Goal: Information Seeking & Learning: Learn about a topic

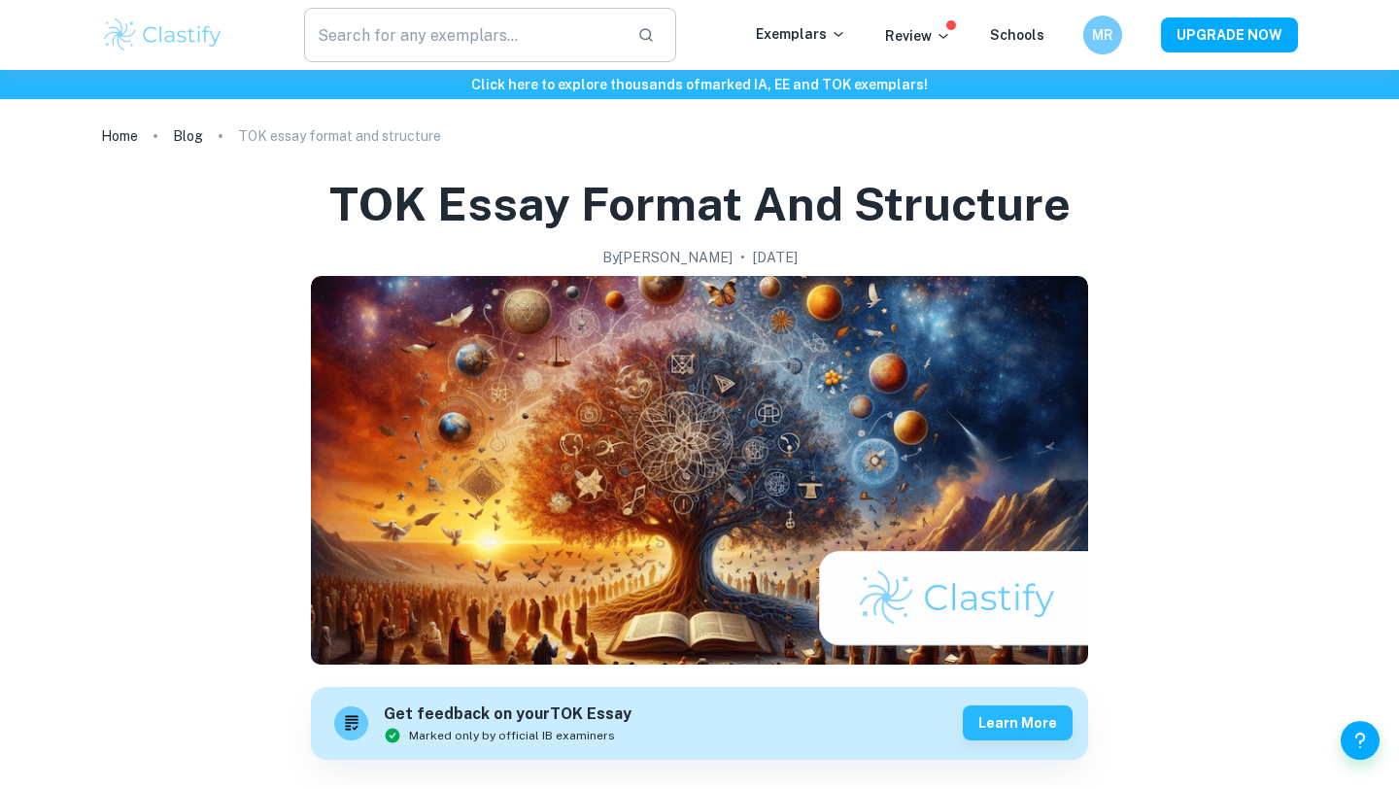
click at [476, 37] on input "text" at bounding box center [463, 35] width 318 height 54
click at [807, 35] on p "Exemplars" at bounding box center [801, 33] width 90 height 21
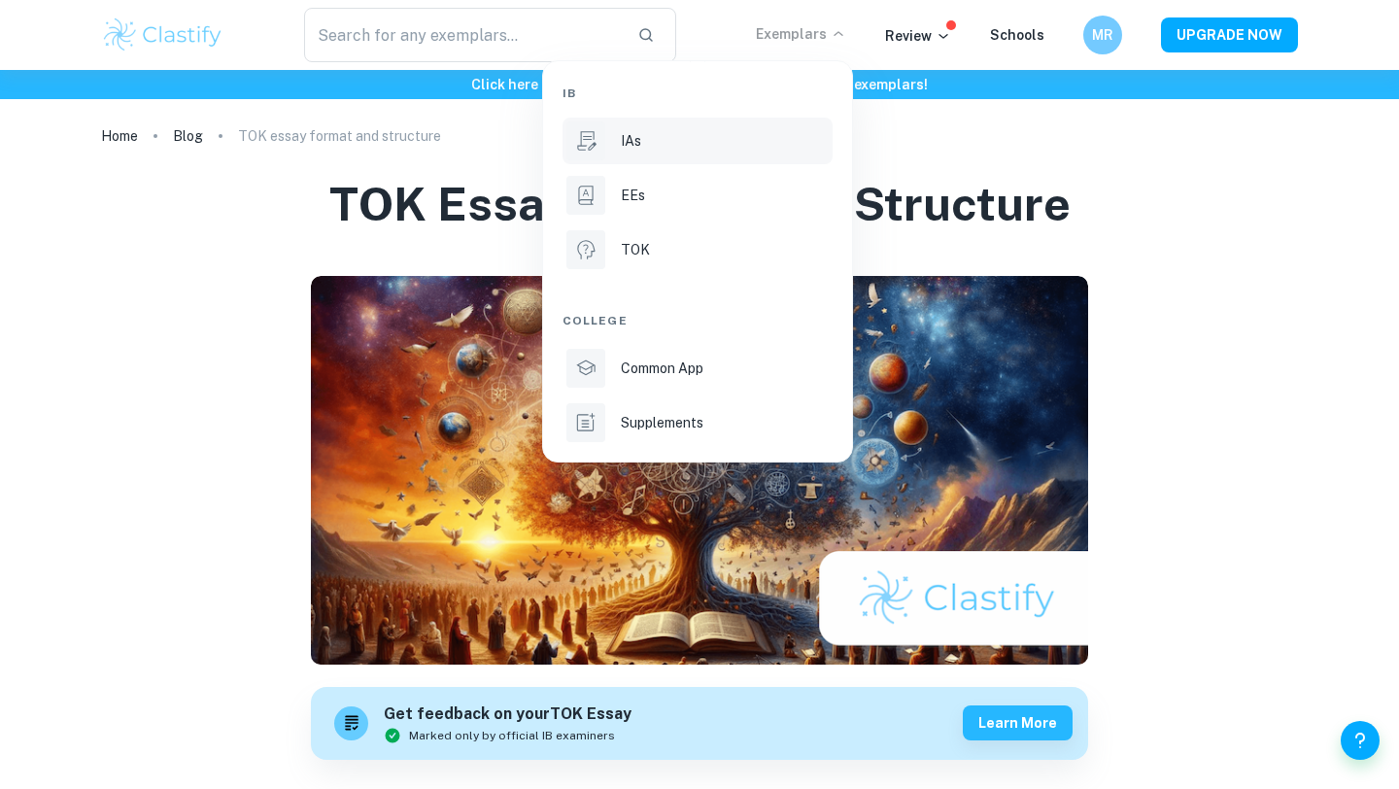
click at [634, 149] on p "IAs" at bounding box center [631, 140] width 20 height 21
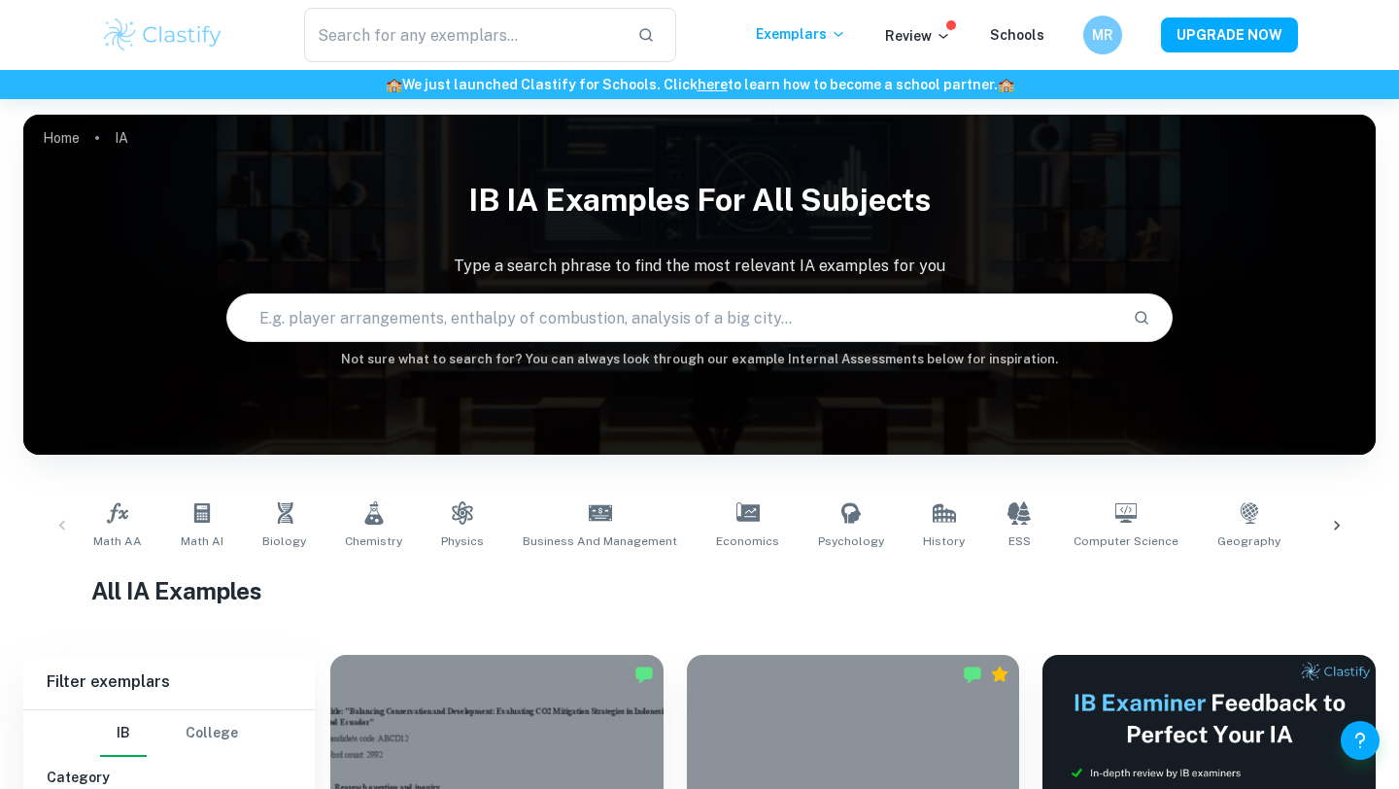
click at [509, 305] on input "text" at bounding box center [672, 318] width 890 height 54
type input "muscle"
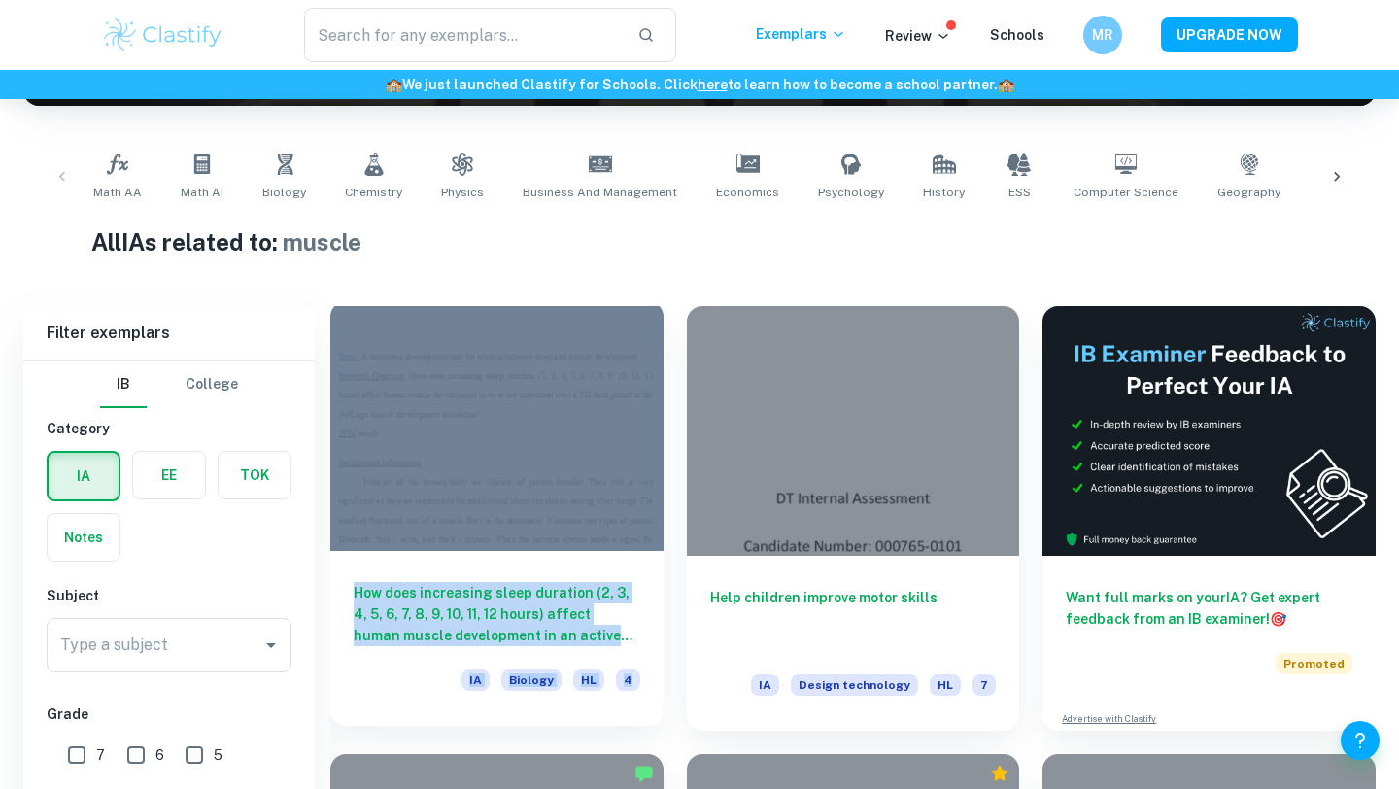
scroll to position [903, 0]
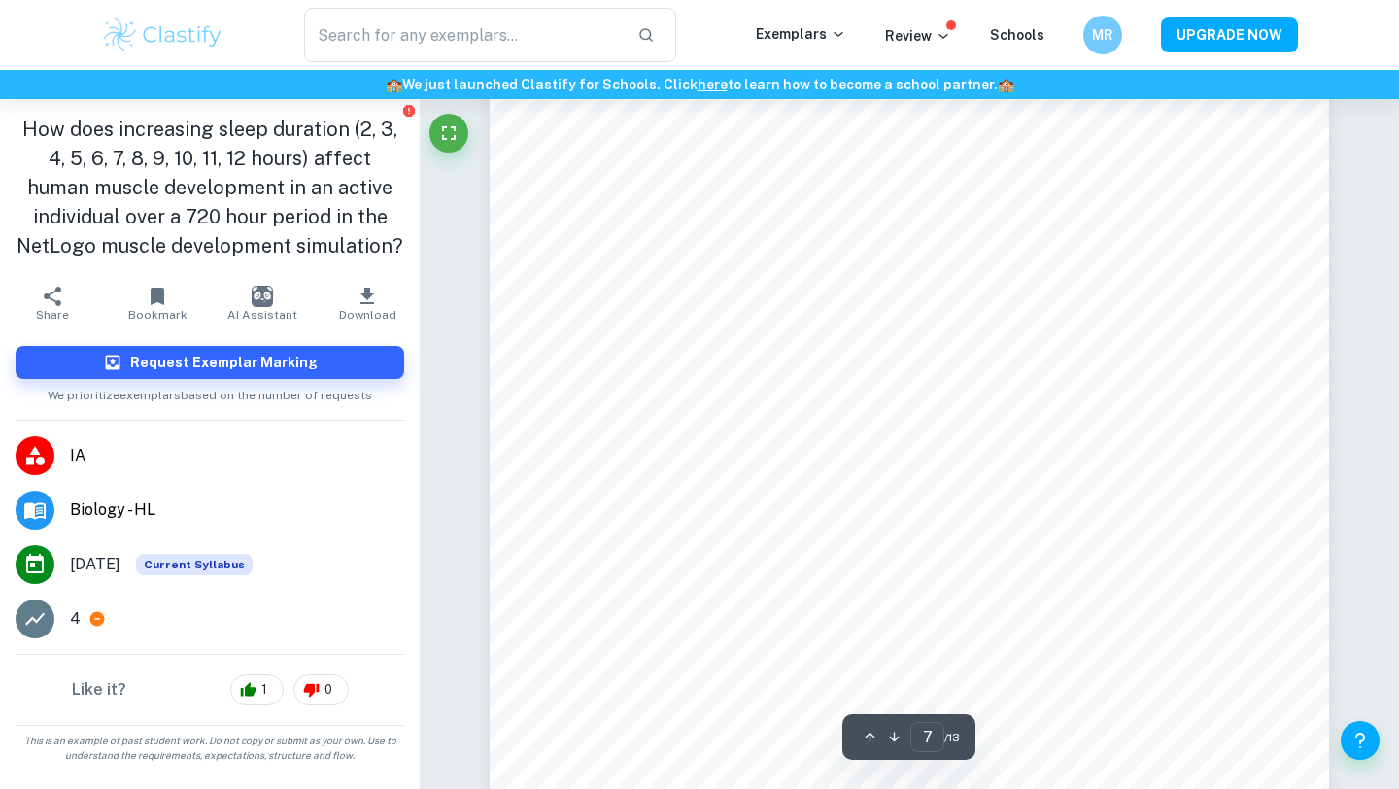
scroll to position [7574, 0]
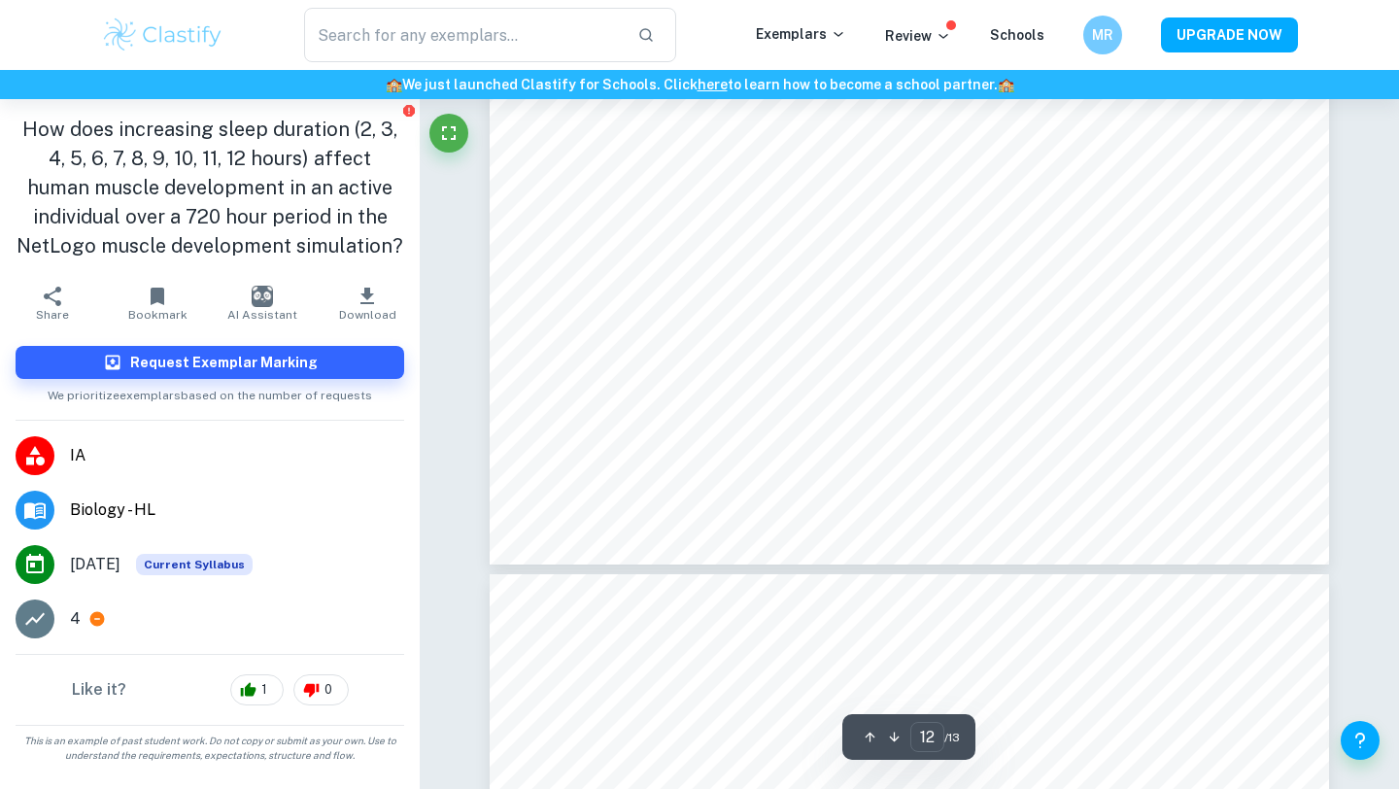
type input "13"
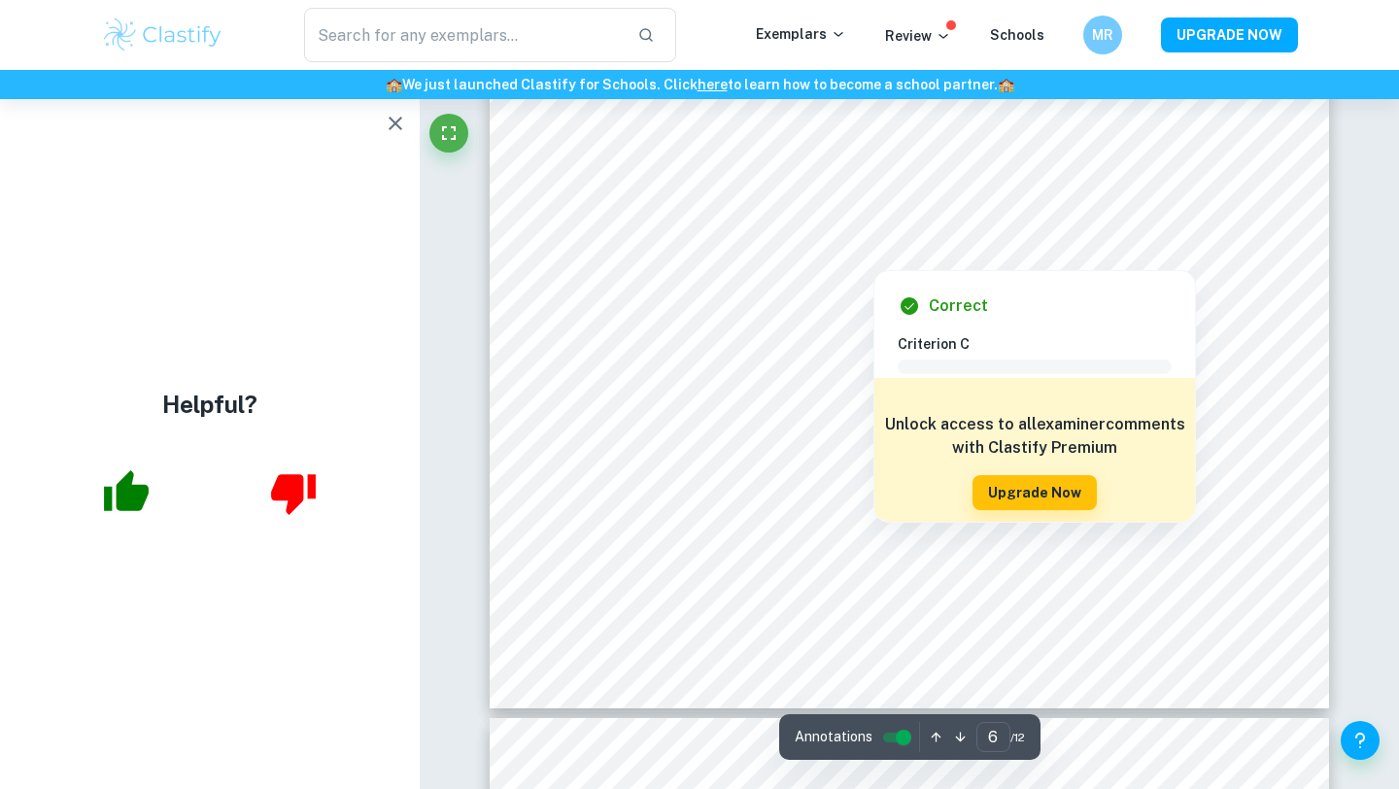
scroll to position [6272, 0]
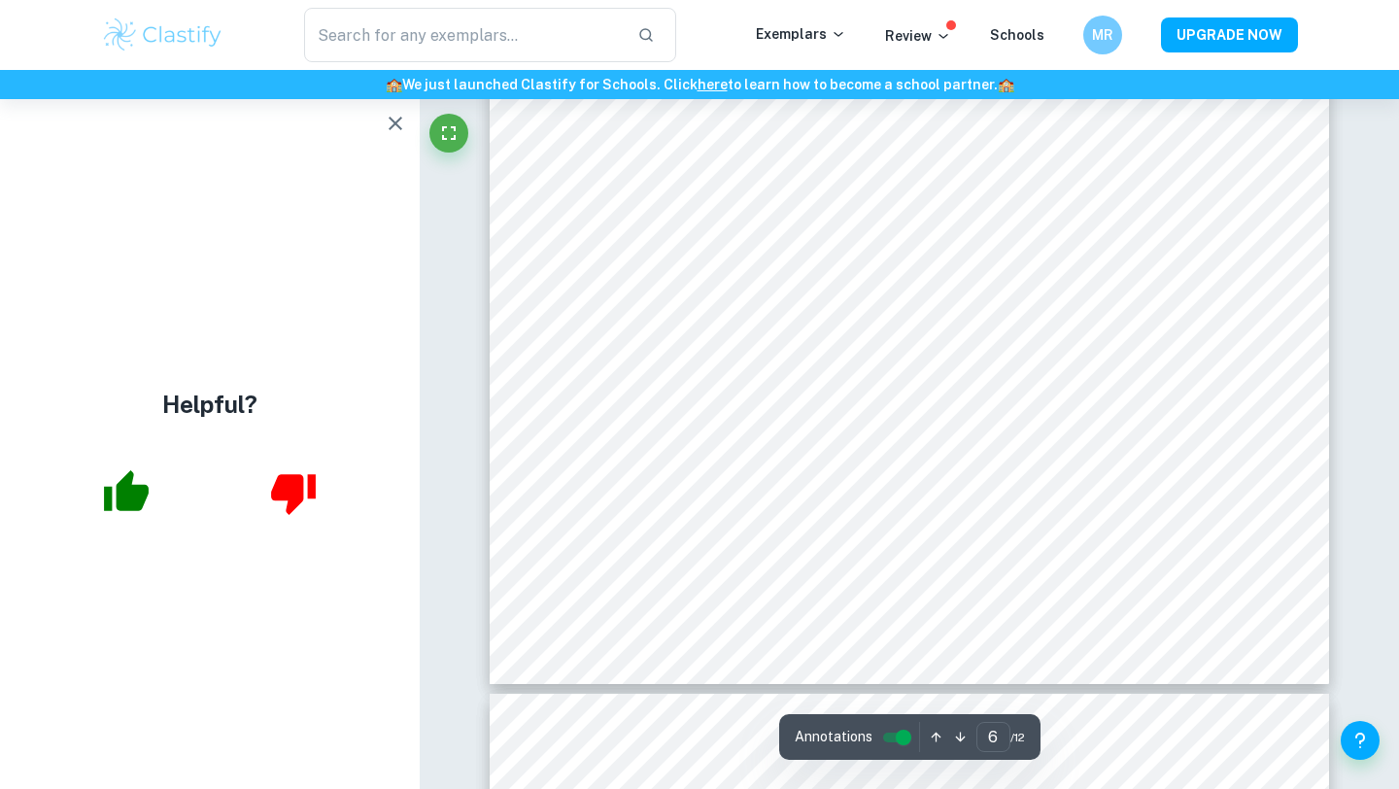
click at [385, 133] on icon "button" at bounding box center [395, 123] width 23 height 23
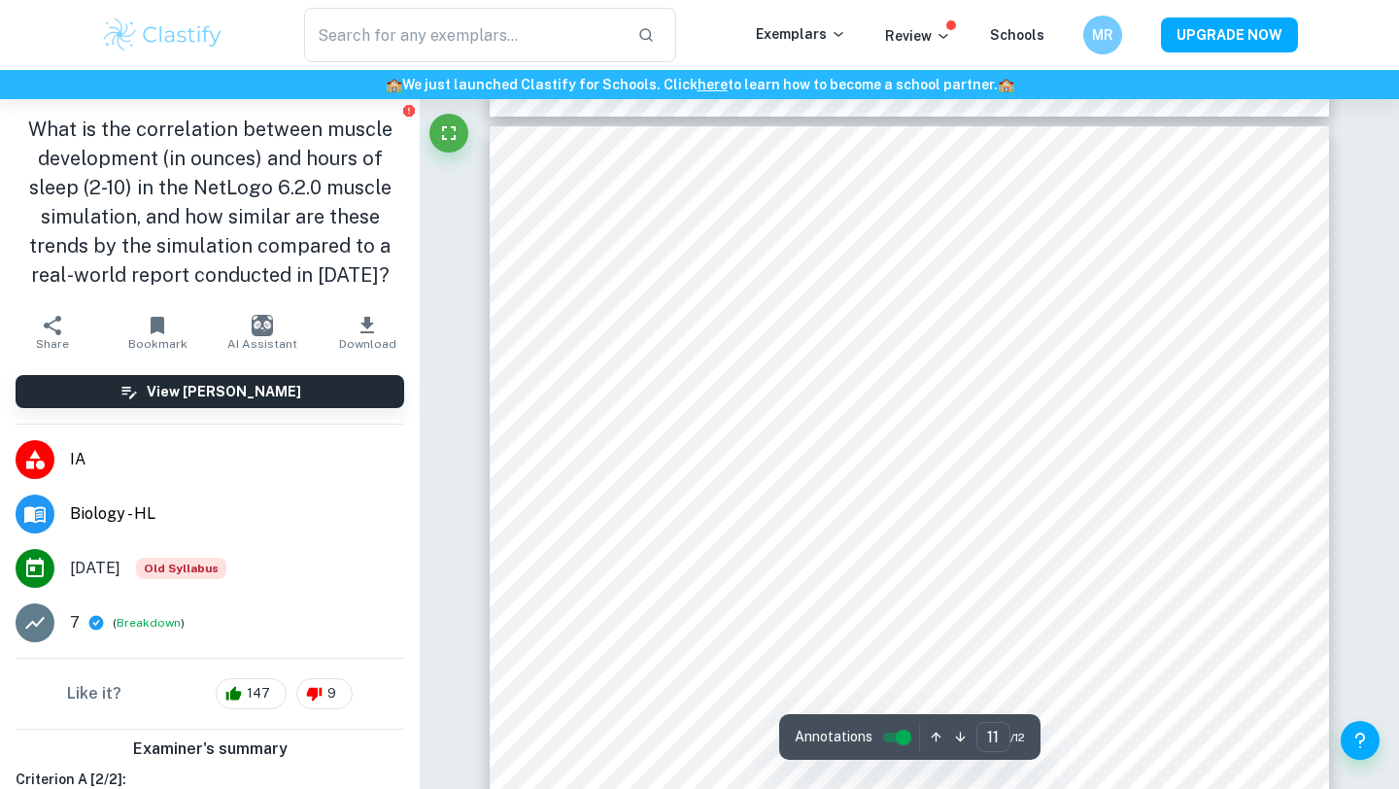
scroll to position [11268, 0]
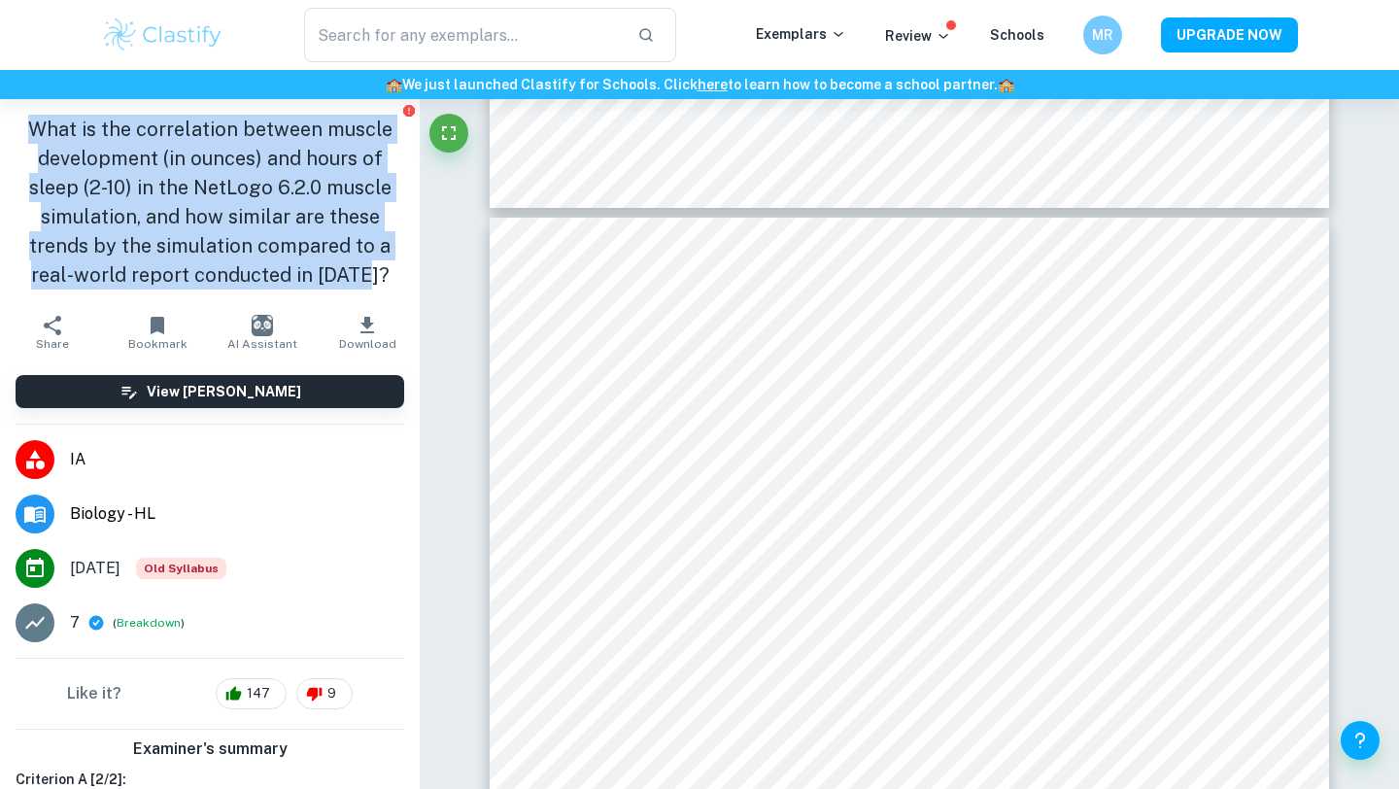
drag, startPoint x: 41, startPoint y: 132, endPoint x: 376, endPoint y: 292, distance: 371.6
click at [376, 292] on div "What is the correlation between muscle development (in ounces) and hours of sle…" at bounding box center [210, 202] width 420 height 206
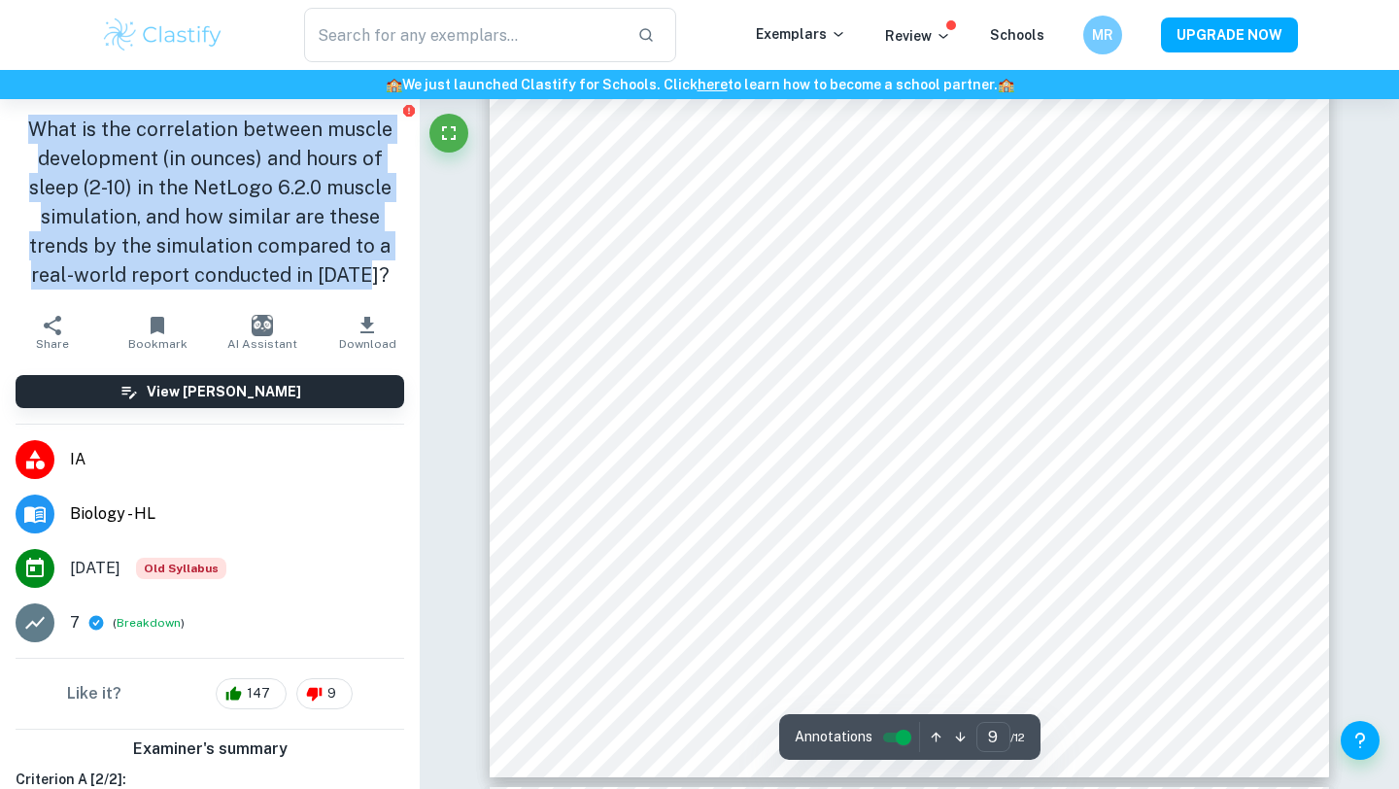
scroll to position [9602, 0]
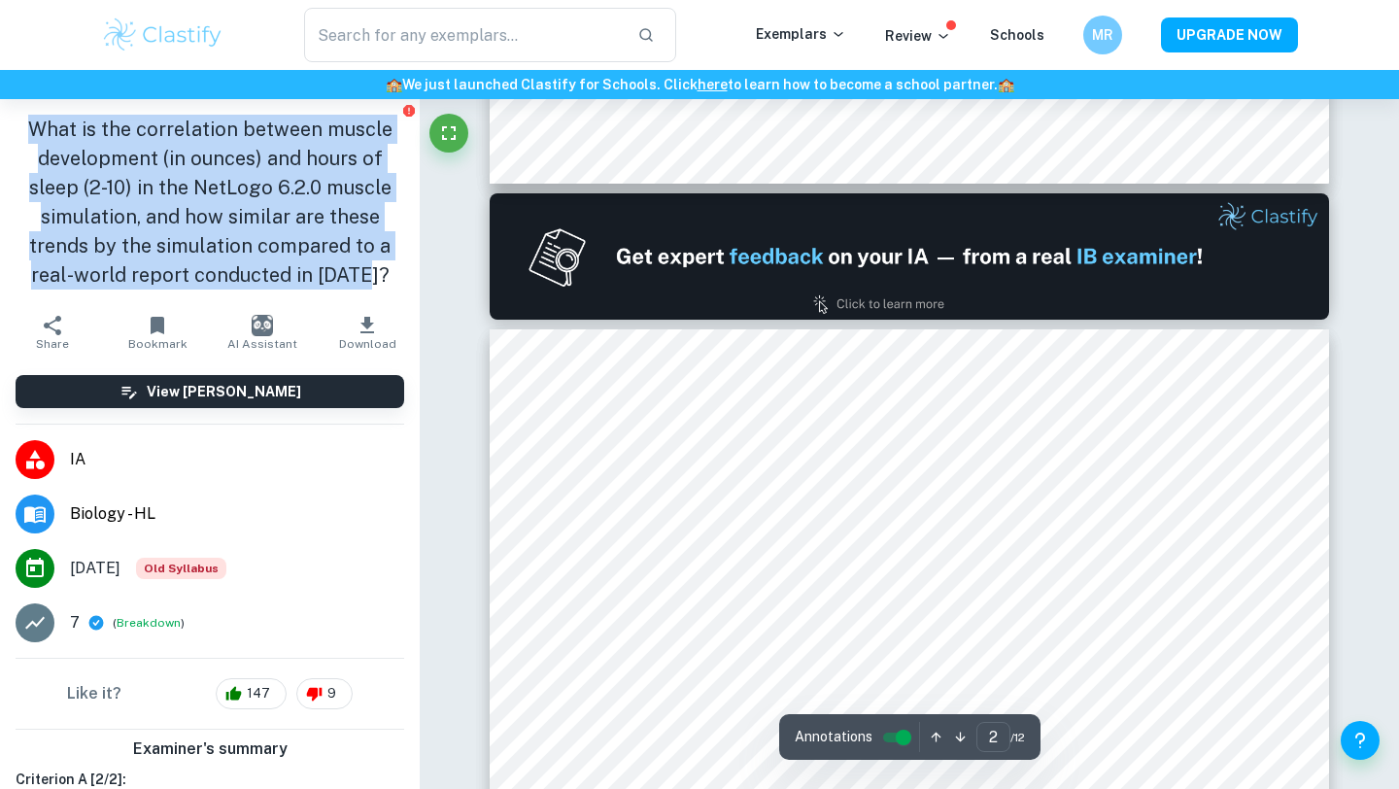
type input "1"
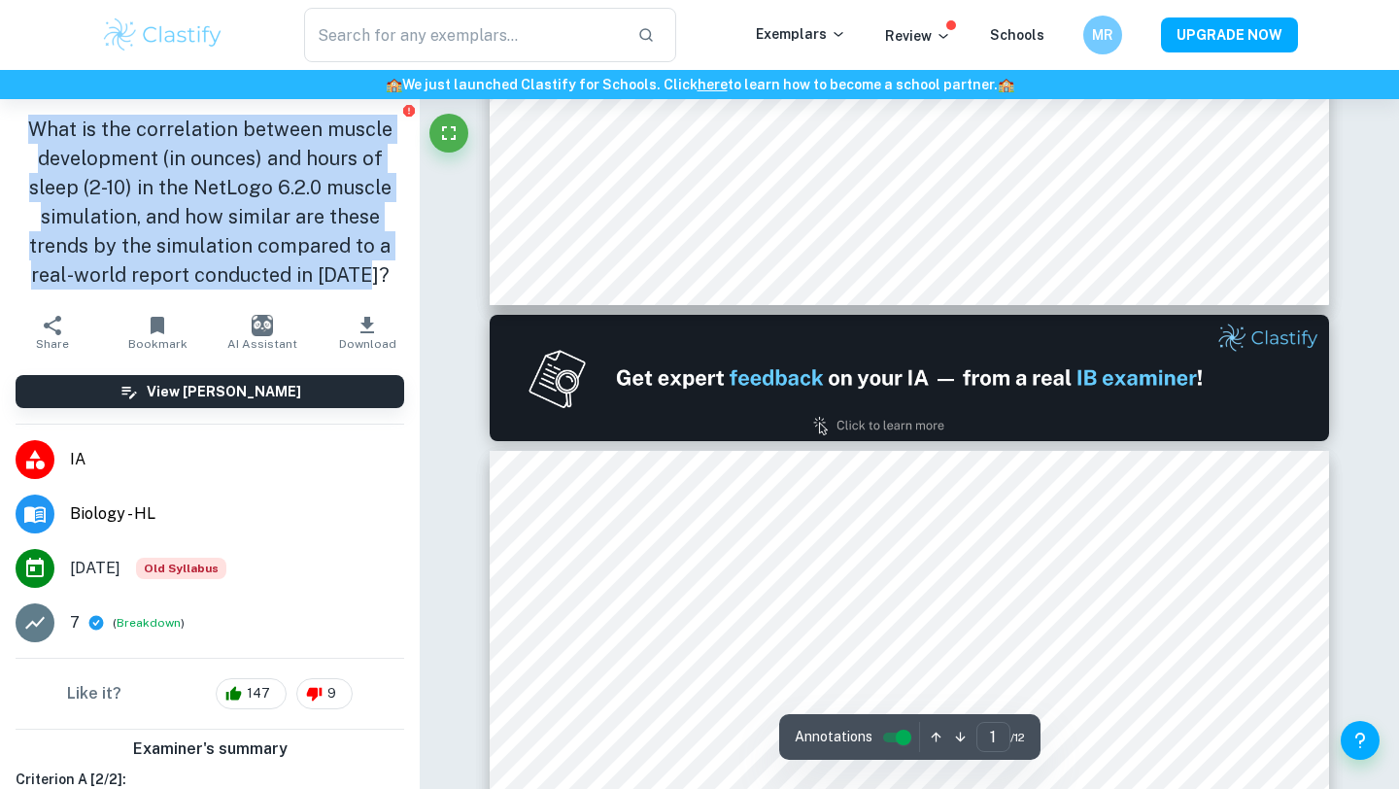
scroll to position [0, 0]
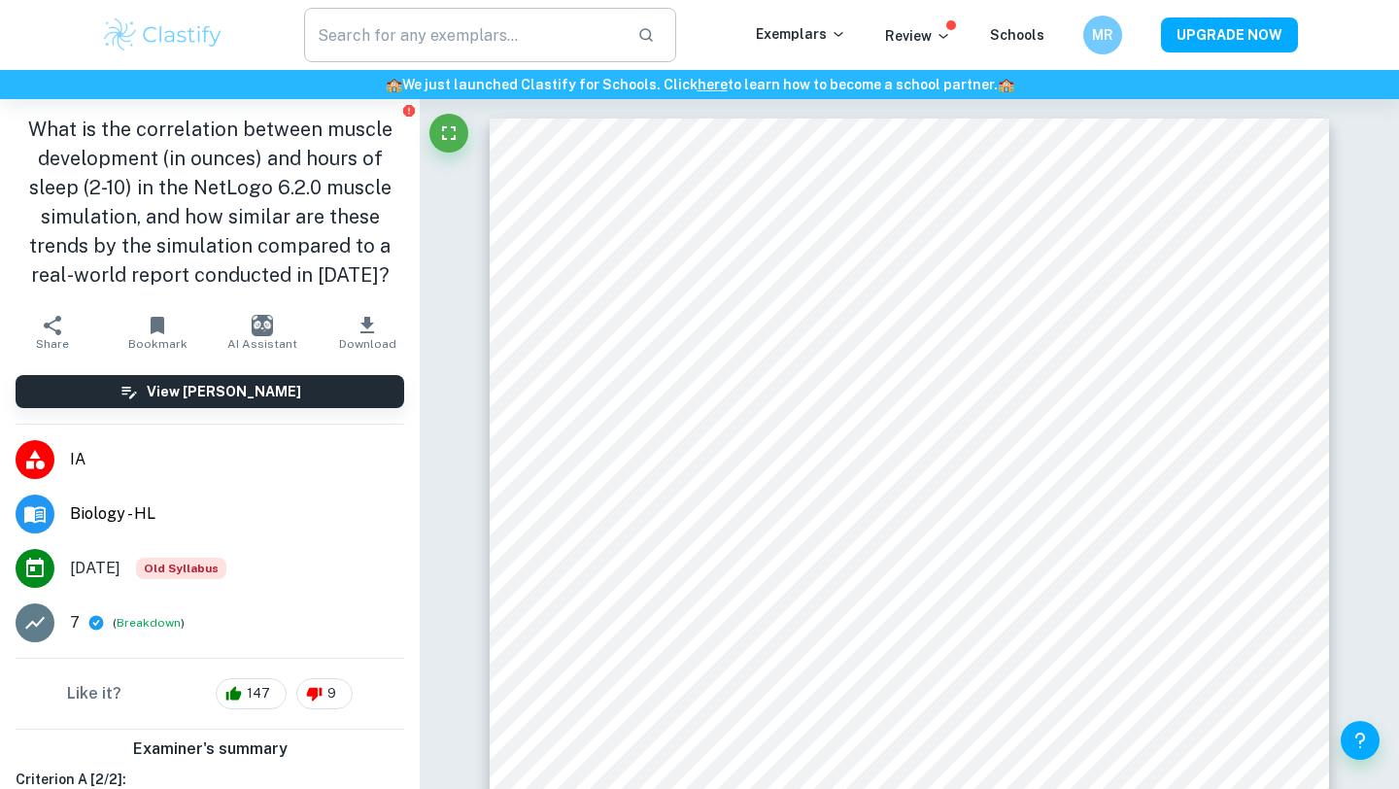
click at [536, 49] on input "text" at bounding box center [463, 35] width 318 height 54
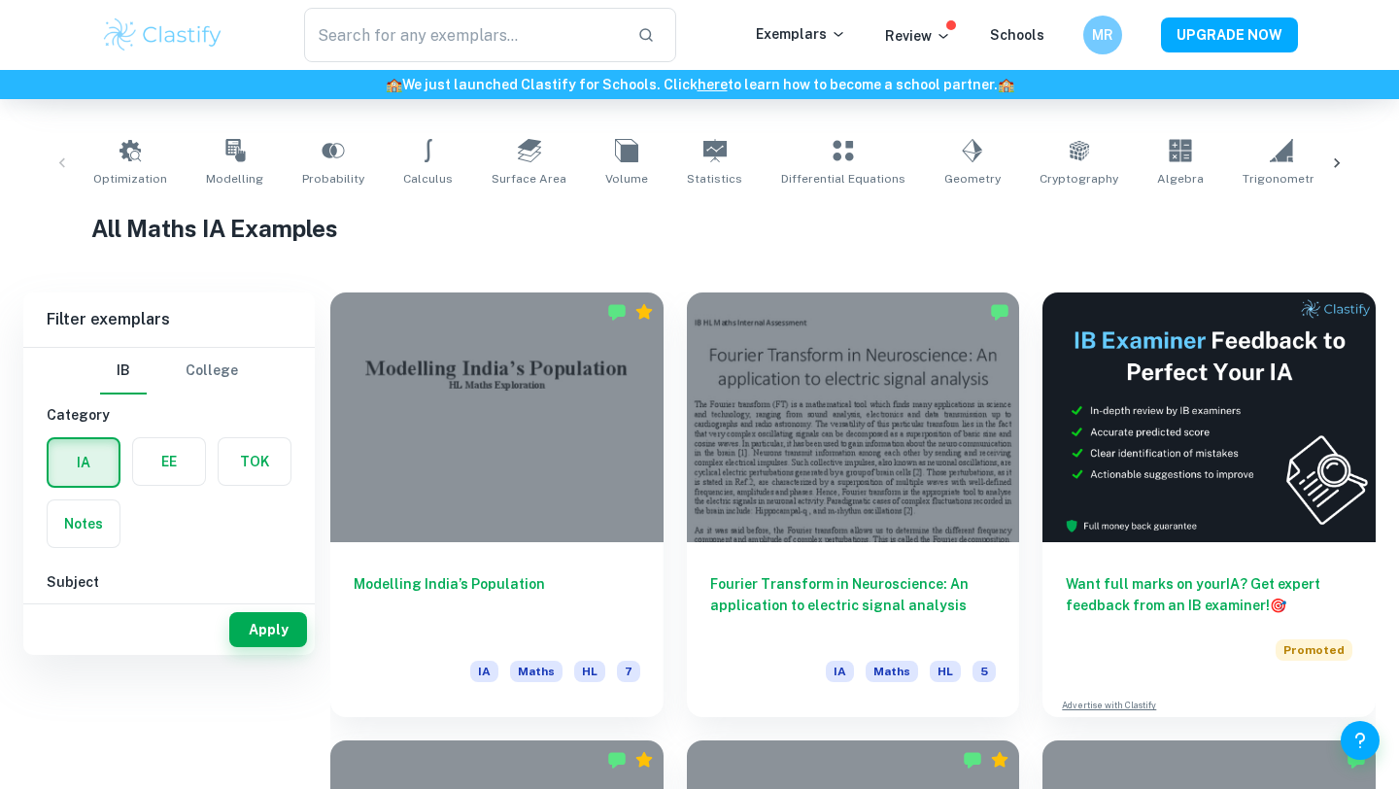
scroll to position [404, 0]
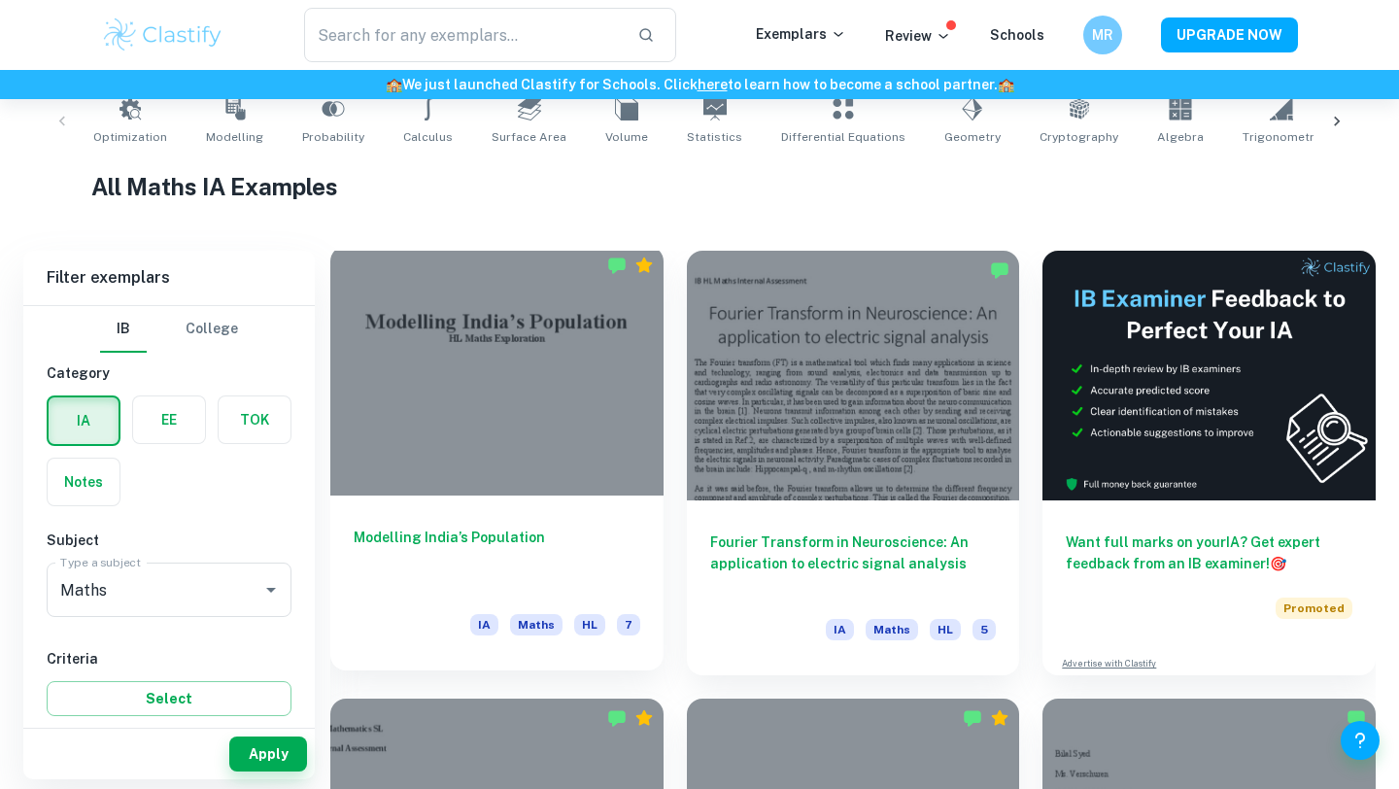
click at [523, 465] on div at bounding box center [496, 371] width 333 height 250
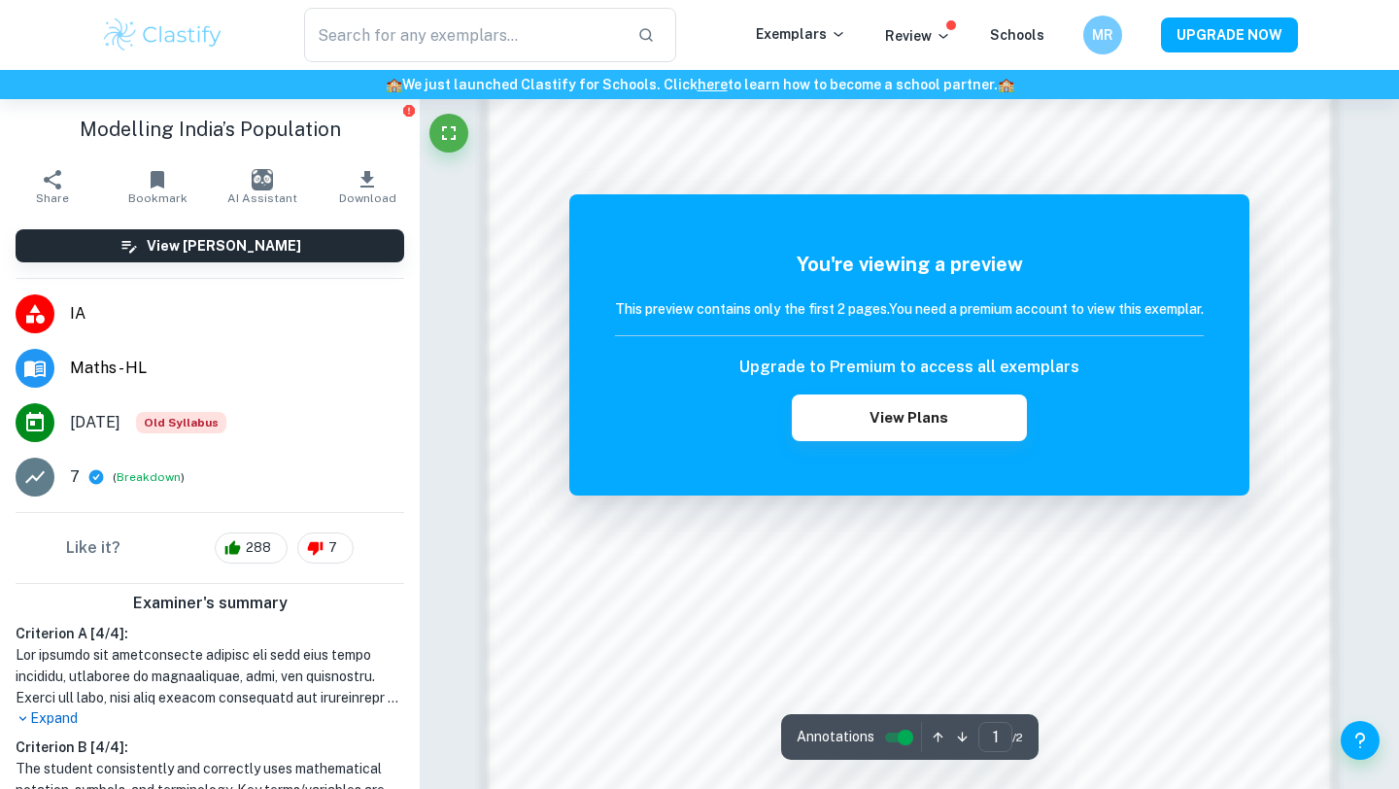
scroll to position [1695, 0]
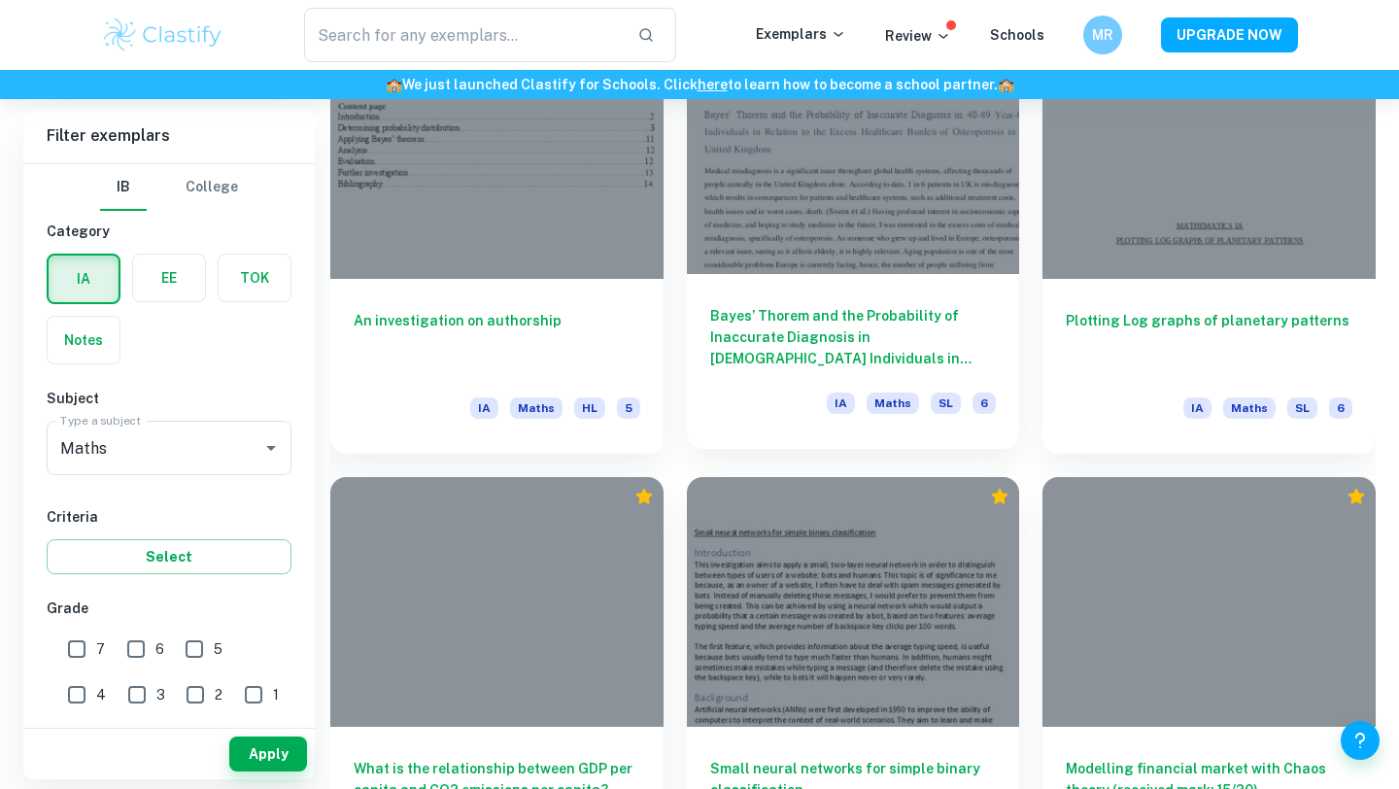
scroll to position [6666, 0]
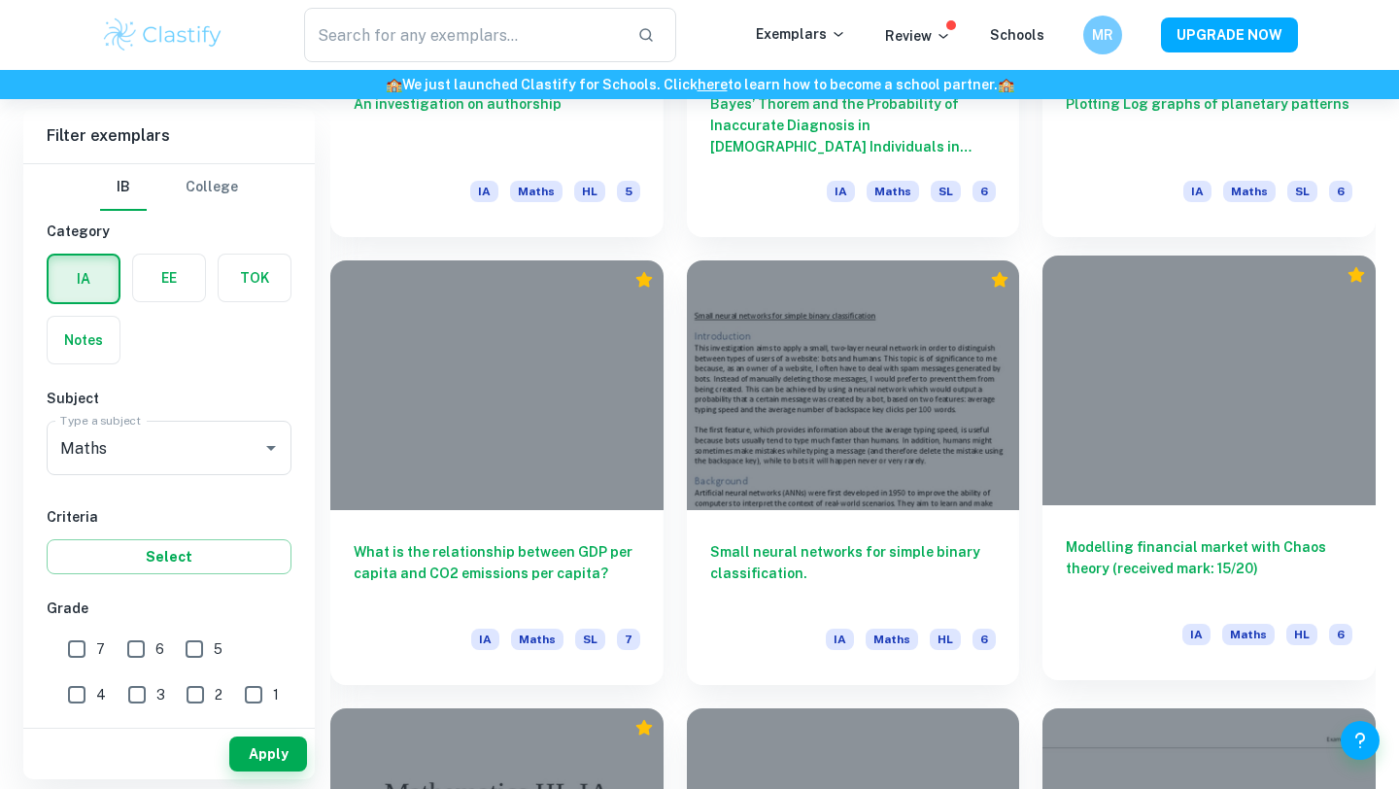
click at [1145, 469] on div at bounding box center [1209, 381] width 333 height 250
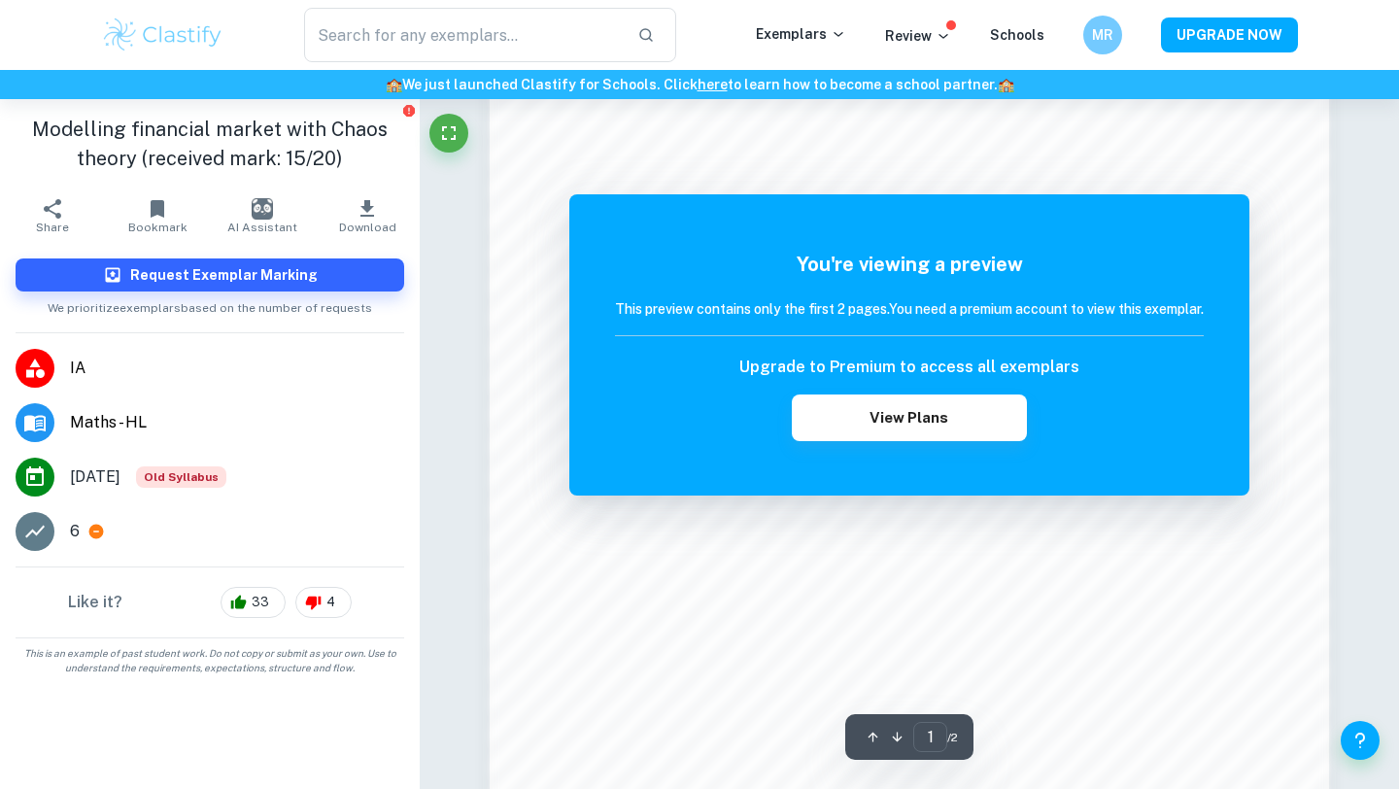
scroll to position [1846, 0]
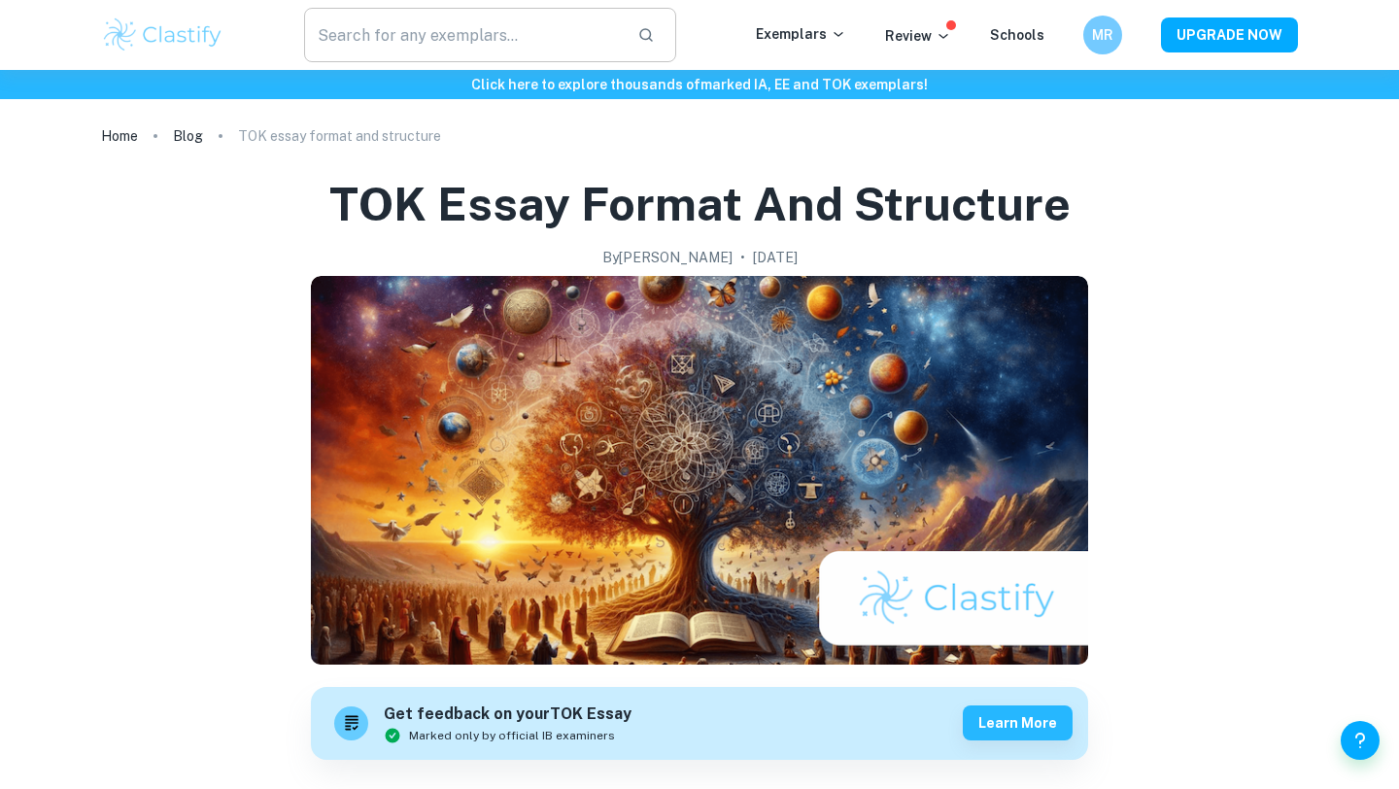
click at [517, 48] on input "text" at bounding box center [463, 35] width 318 height 54
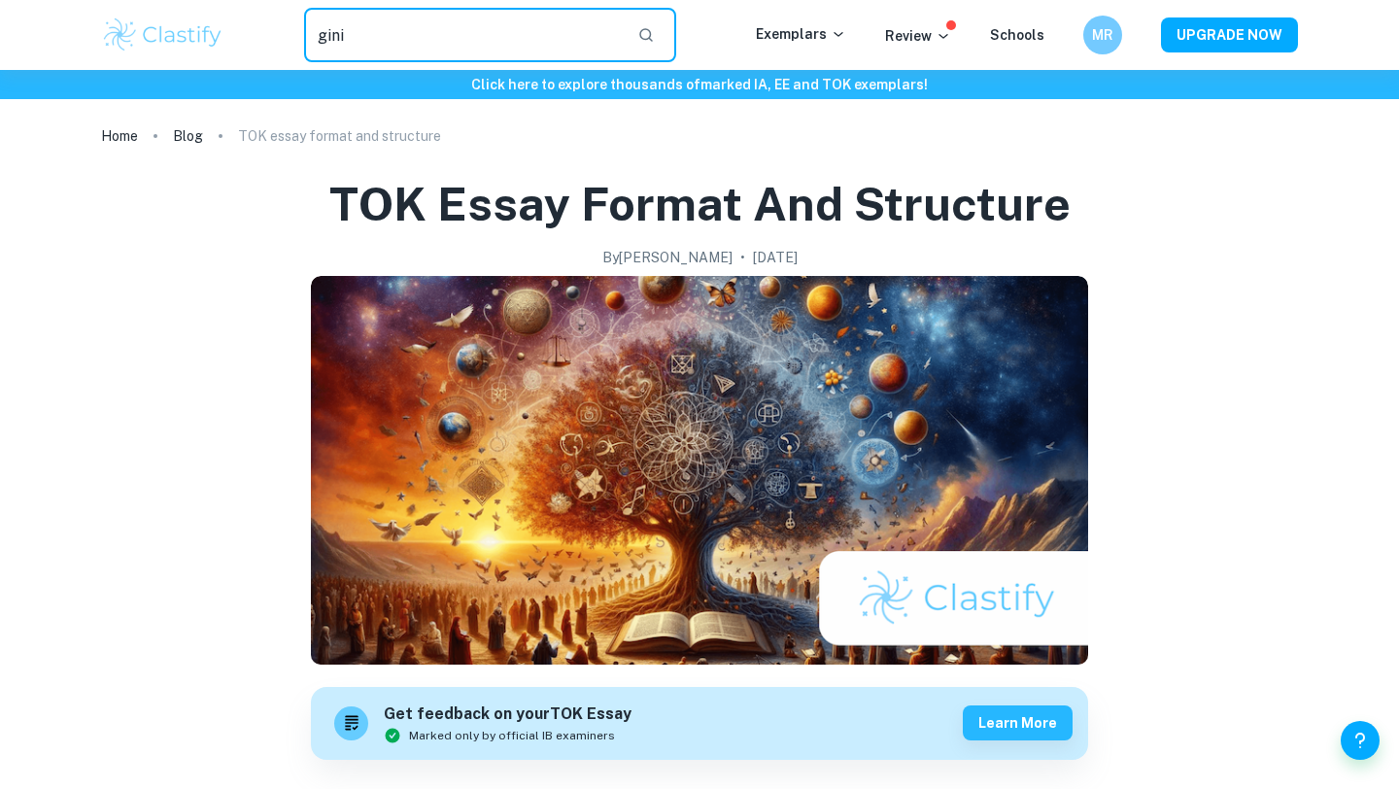
type input "gini"
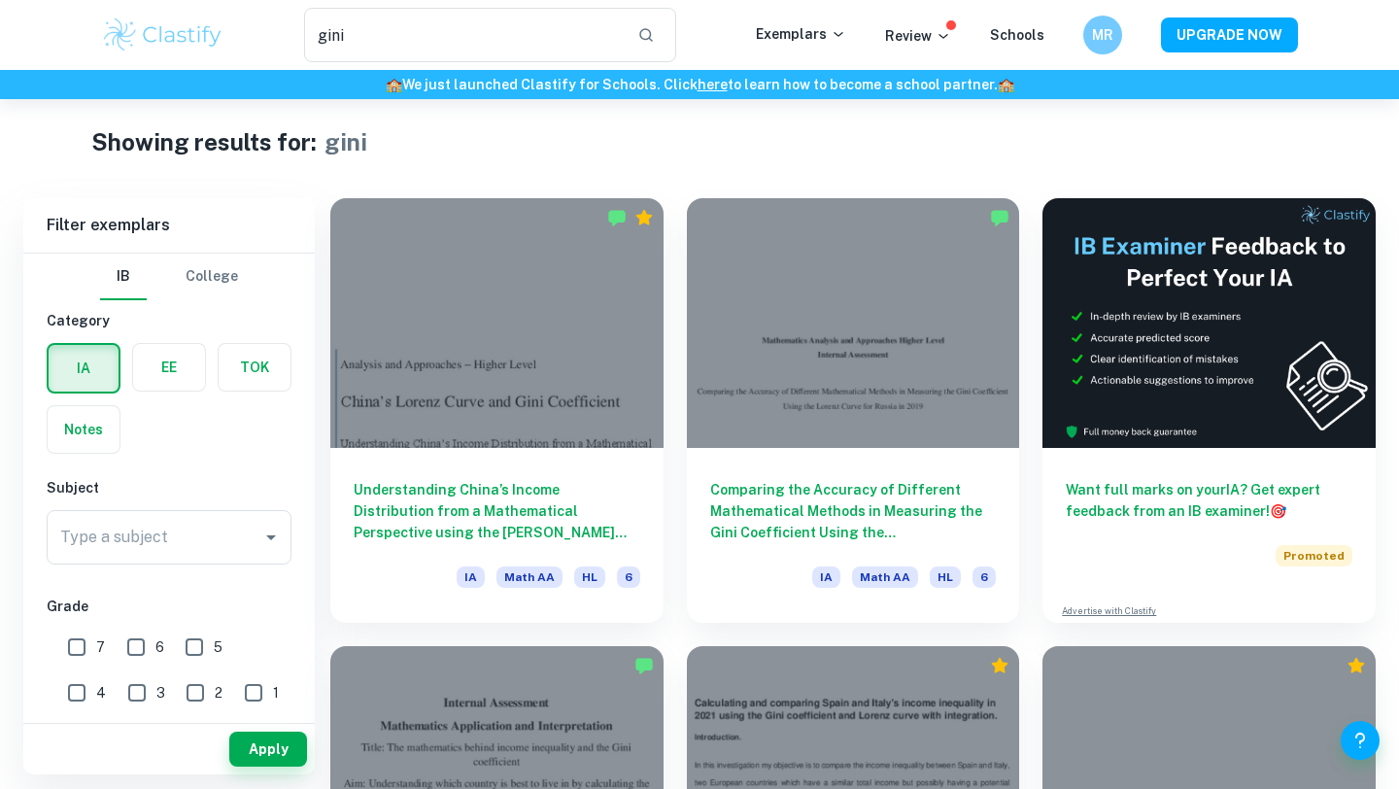
scroll to position [18, 0]
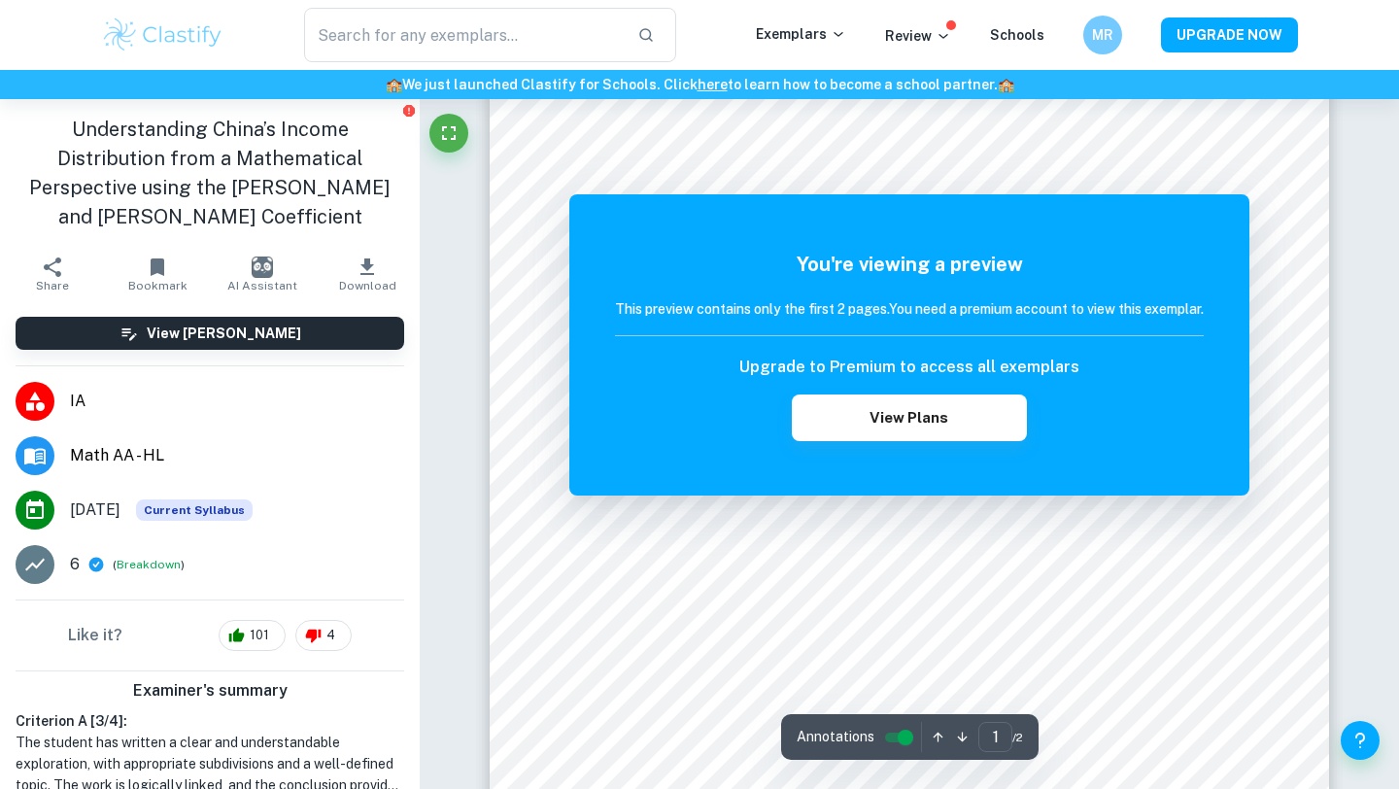
scroll to position [146, 0]
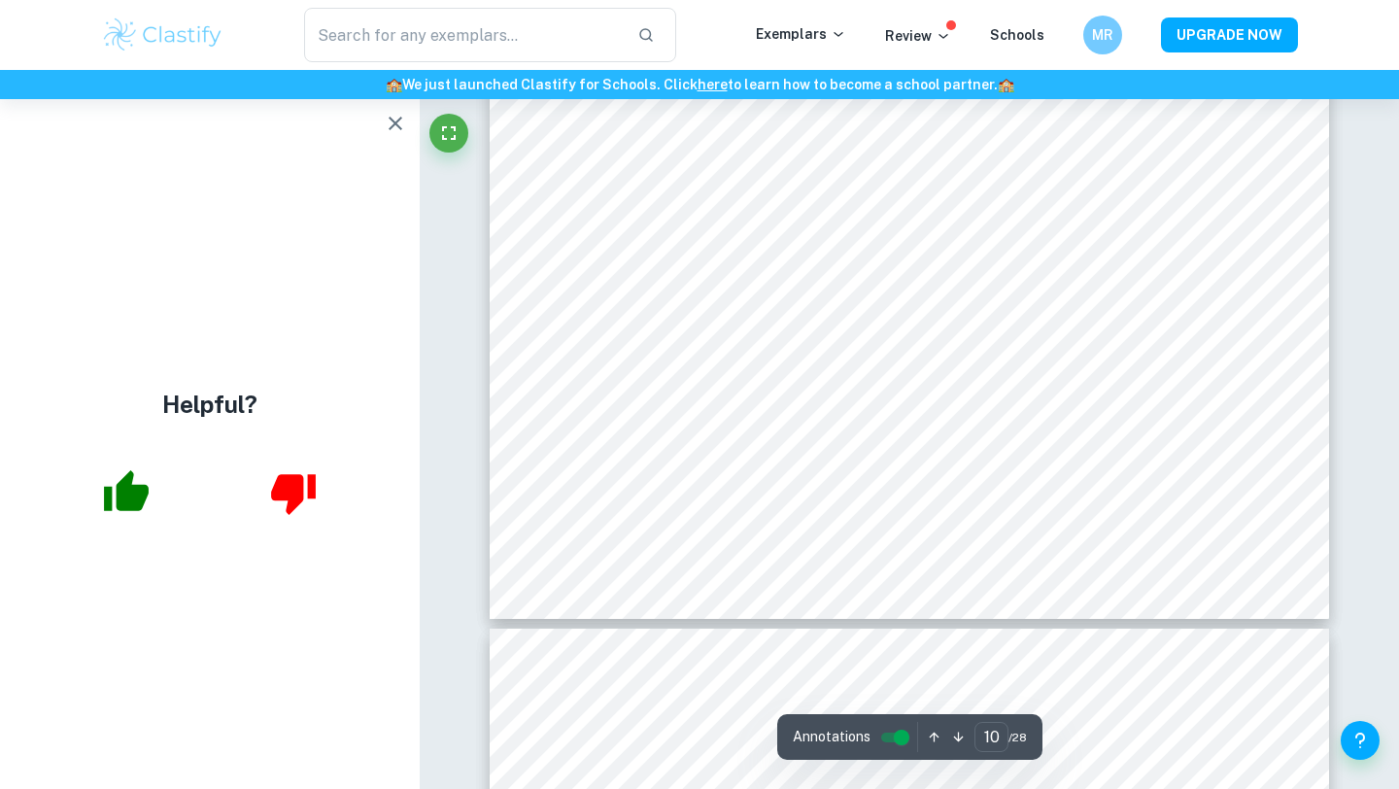
scroll to position [10842, 0]
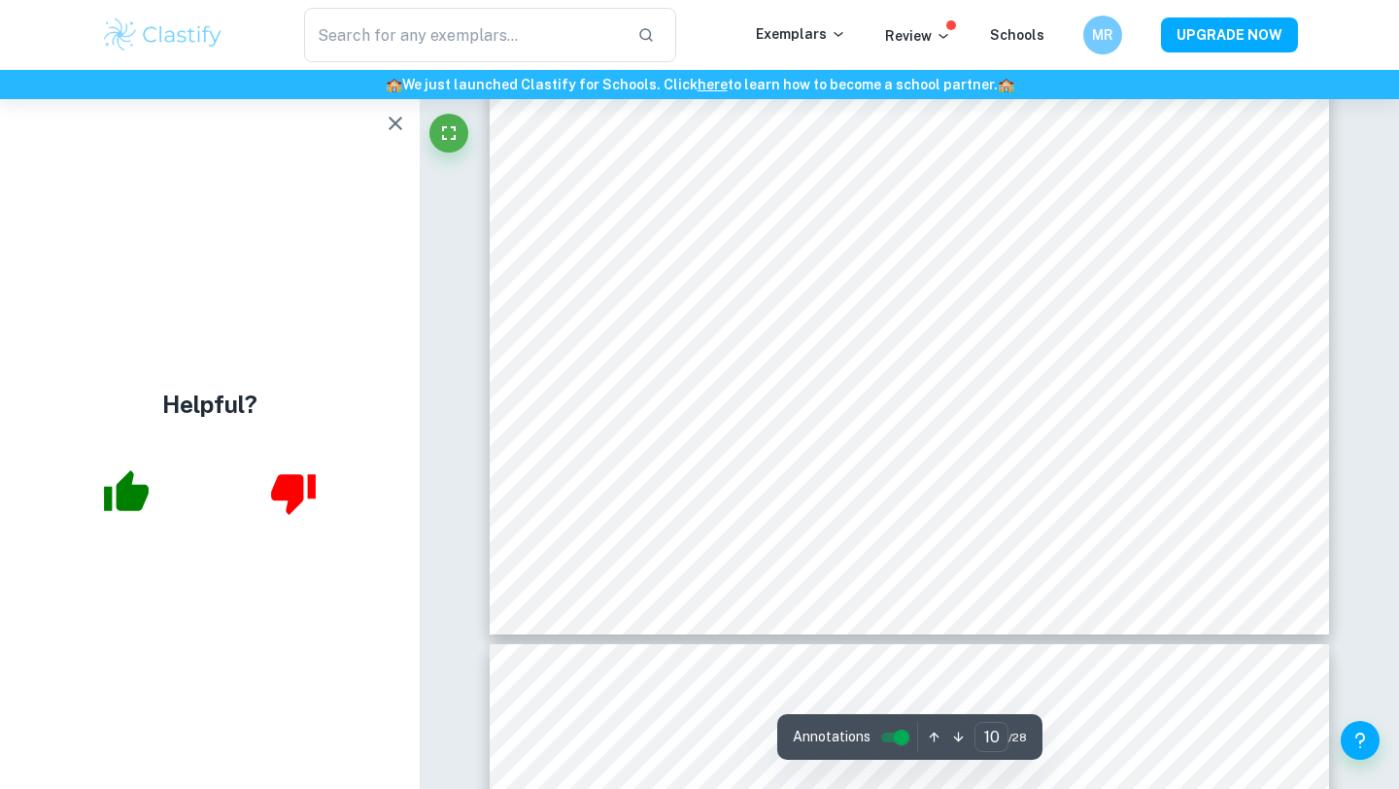
click at [404, 114] on icon "button" at bounding box center [395, 123] width 23 height 23
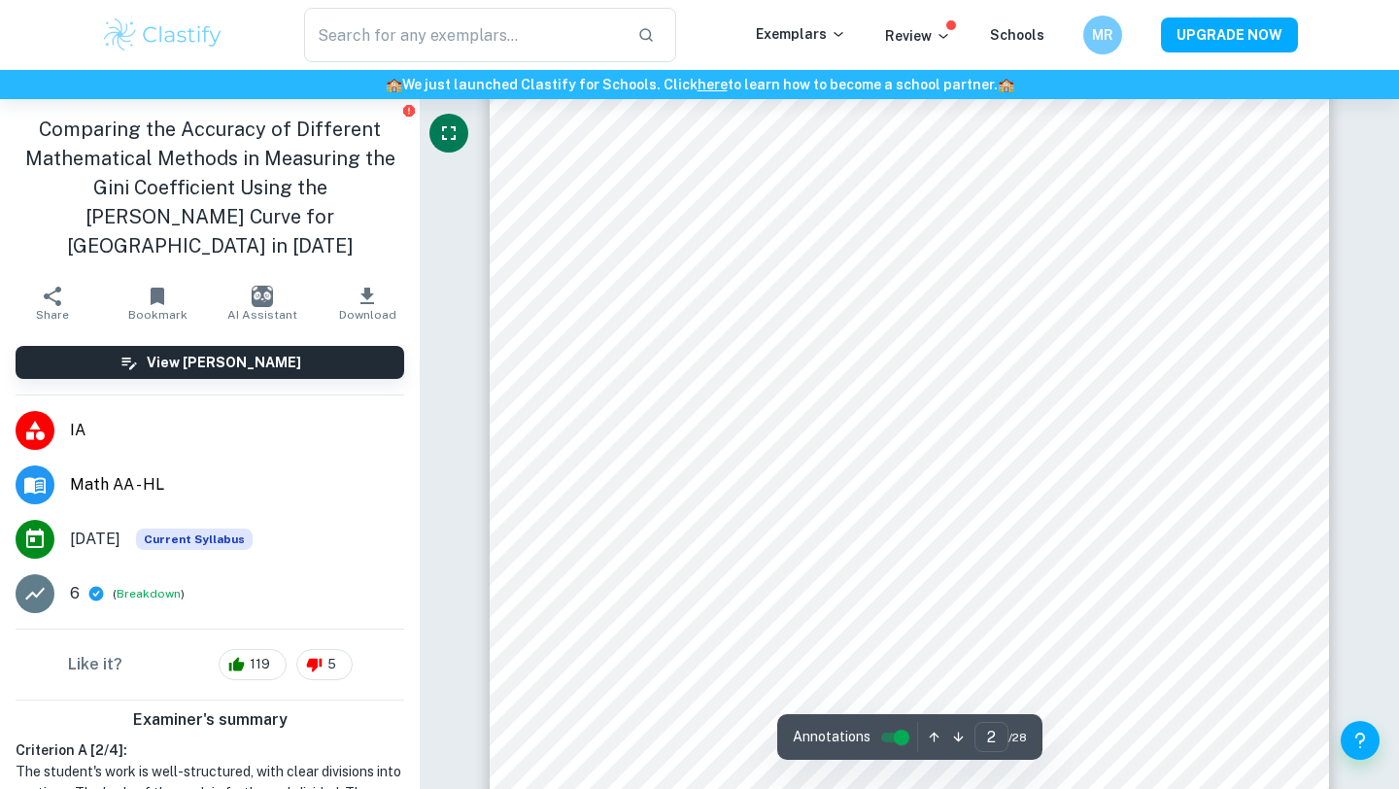
scroll to position [923, 0]
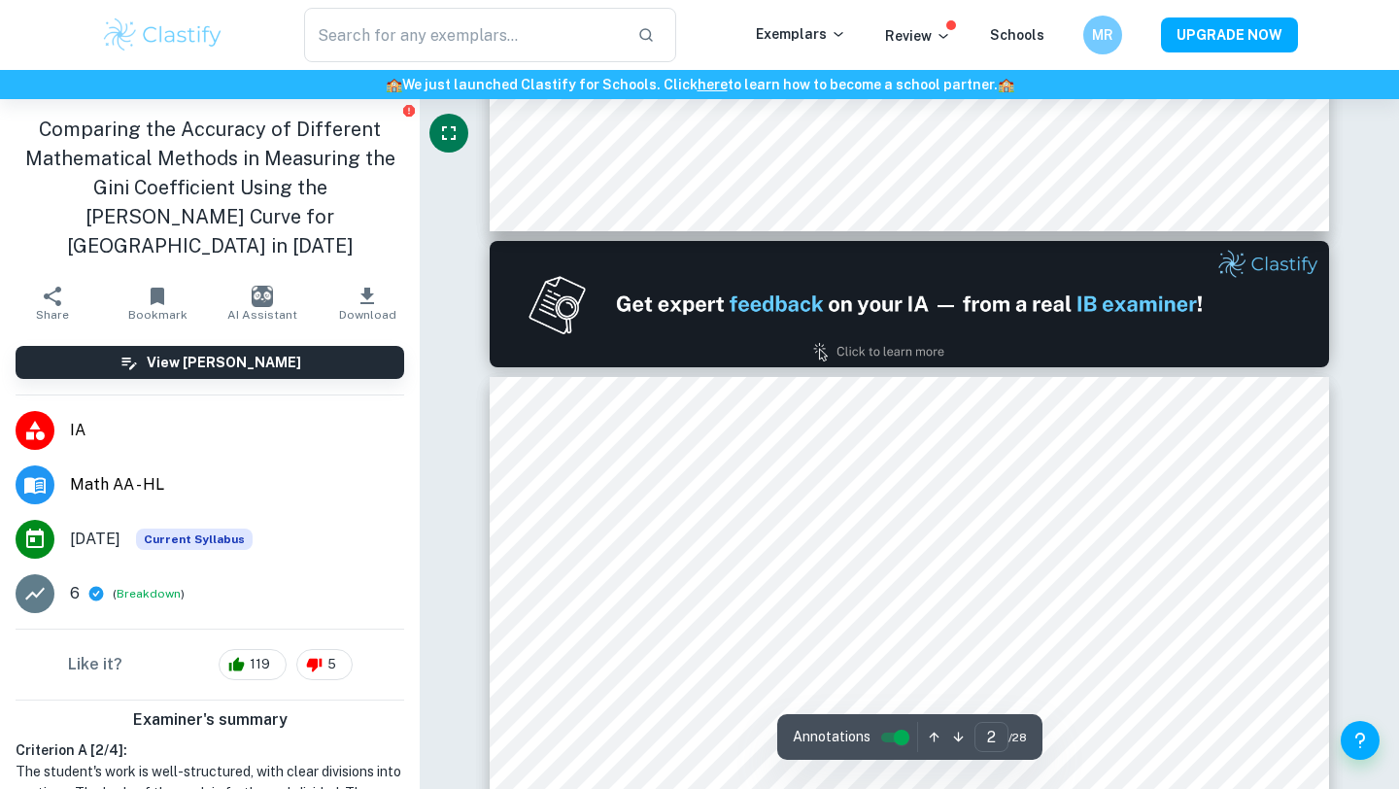
type input "1"
